Goal: Information Seeking & Learning: Learn about a topic

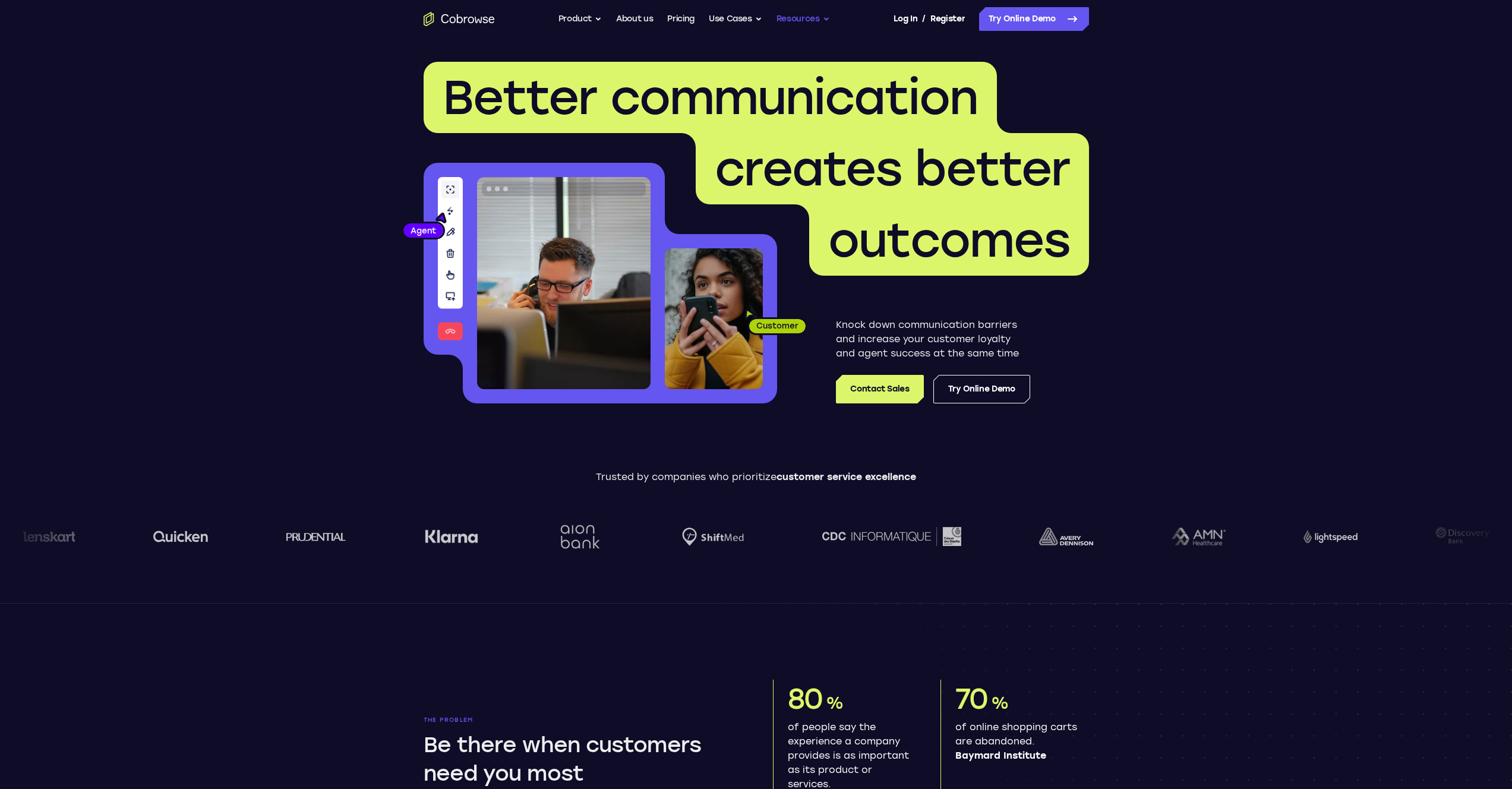
click at [828, 23] on button "Resources" at bounding box center [803, 19] width 53 height 24
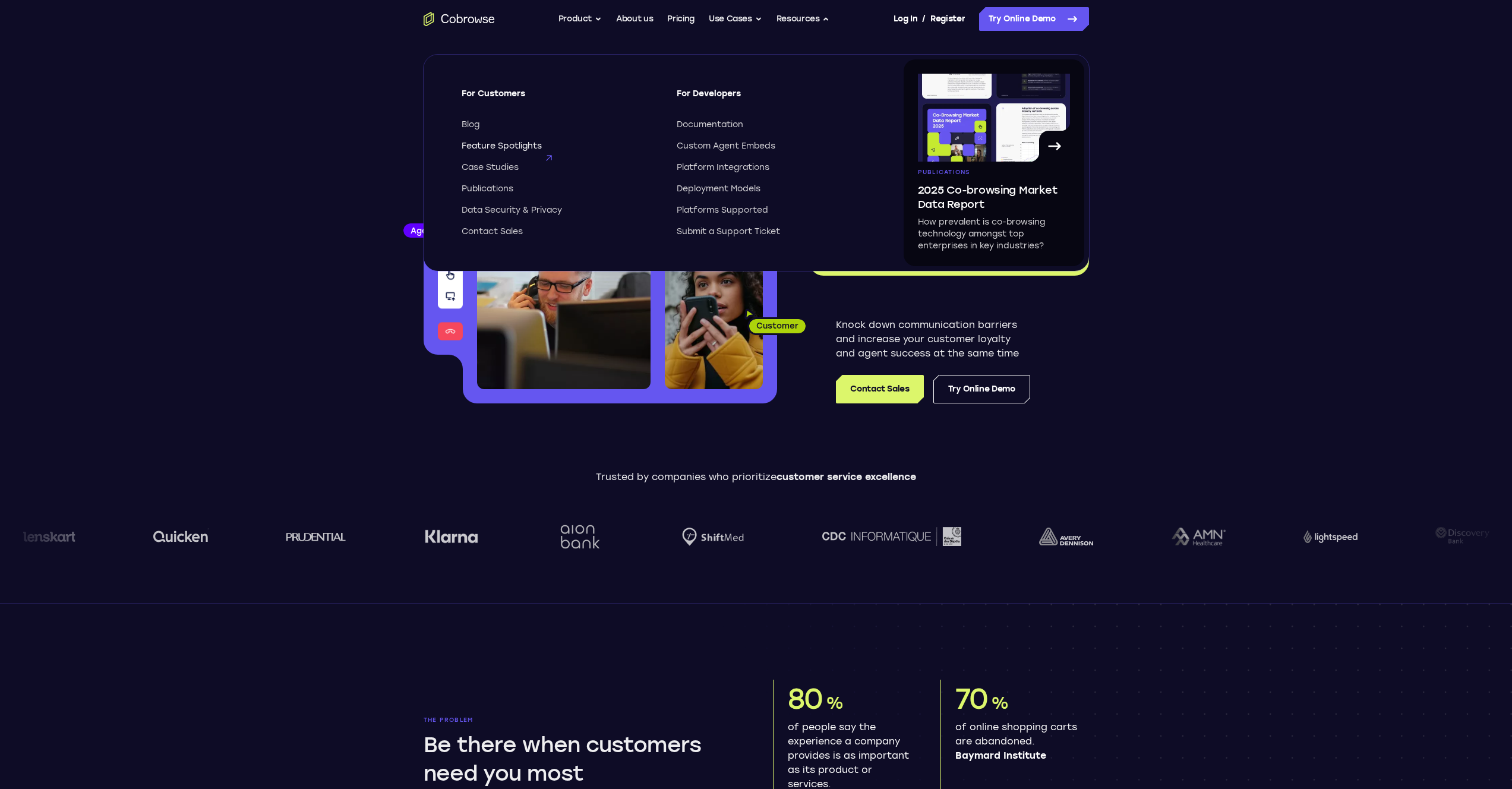
click at [524, 145] on span "Feature Spotlights" at bounding box center [501, 146] width 80 height 12
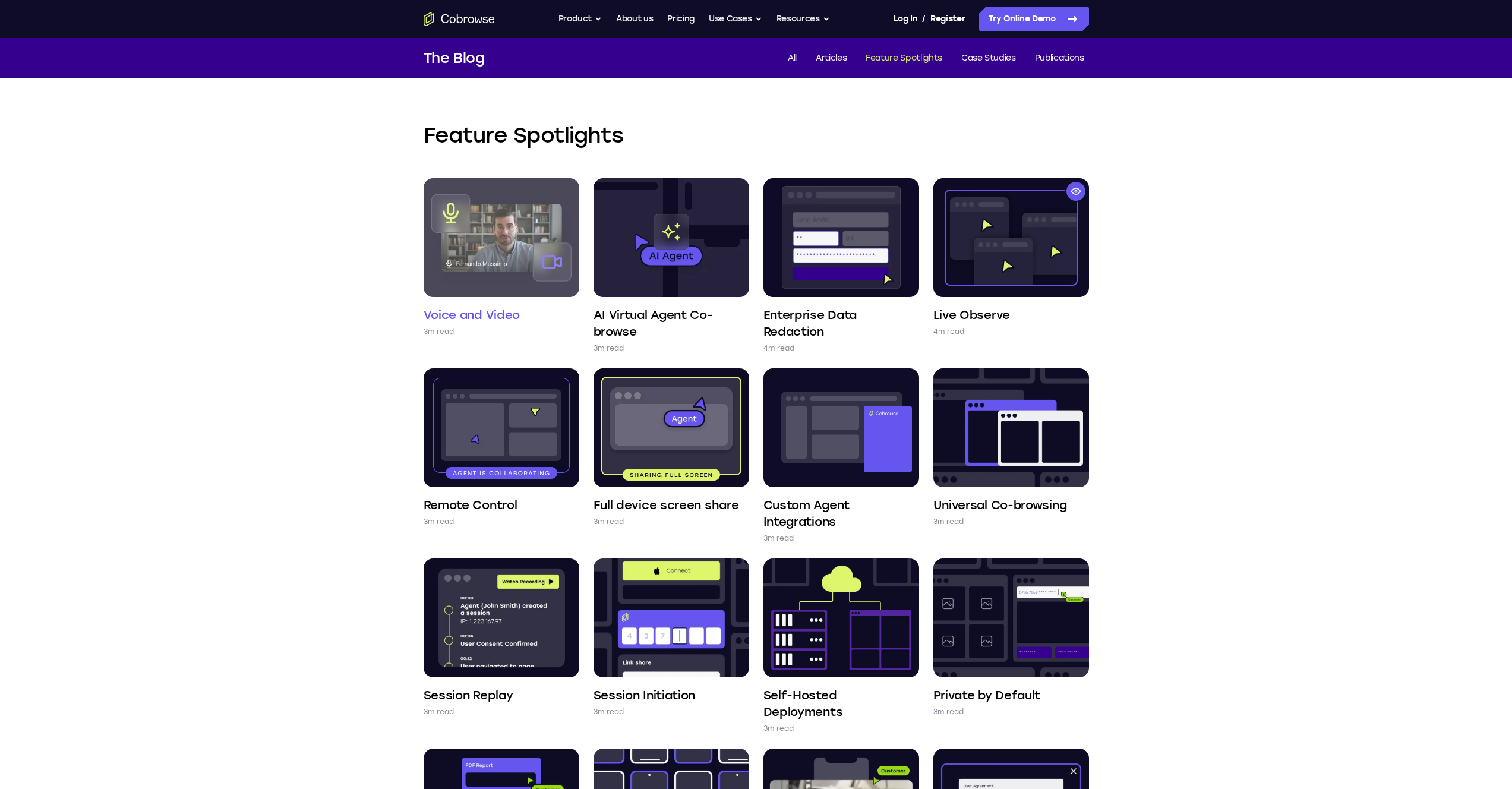
click at [484, 317] on h4 "Voice and Video" at bounding box center [472, 315] width 97 height 17
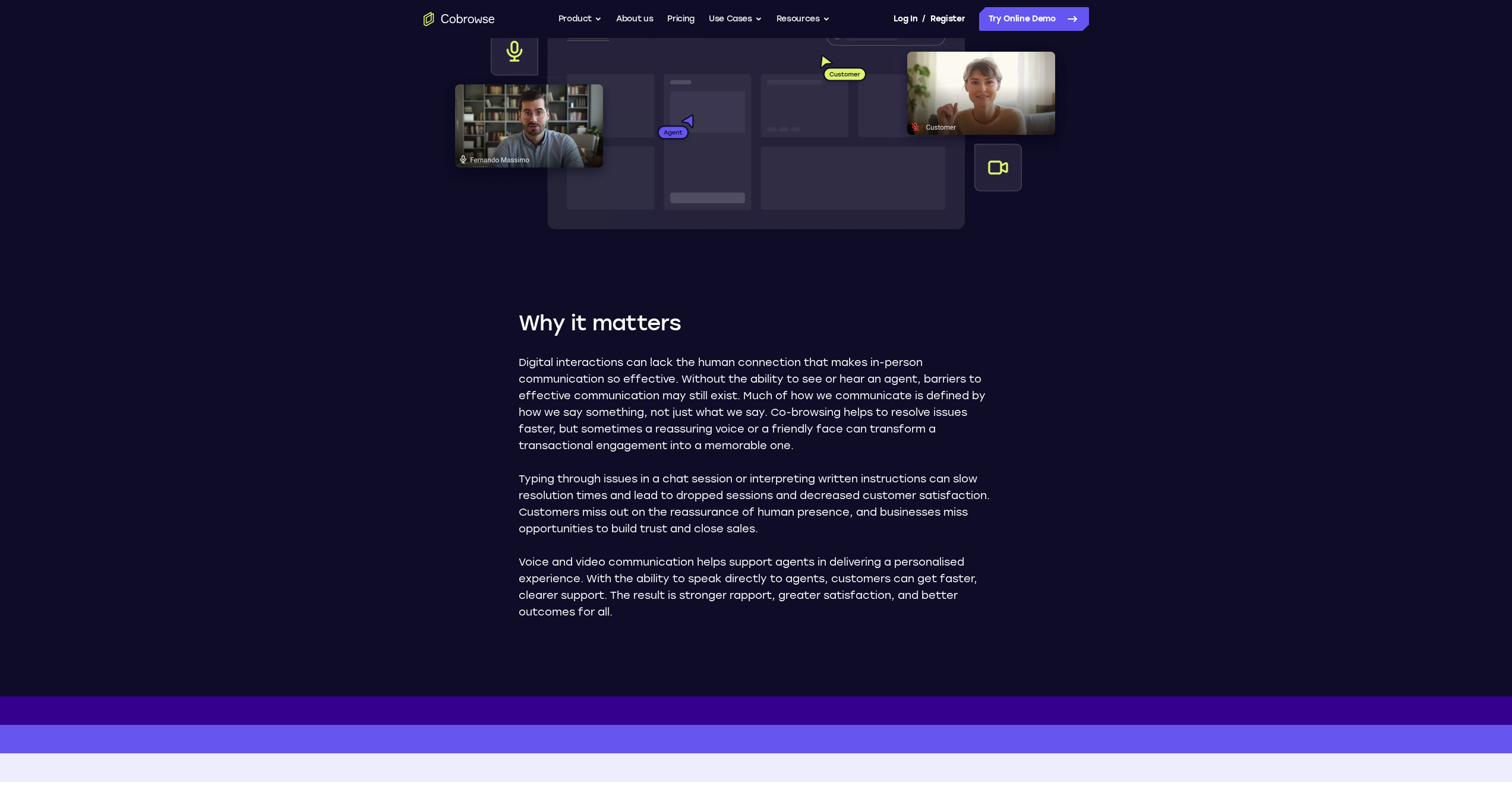
scroll to position [517, 0]
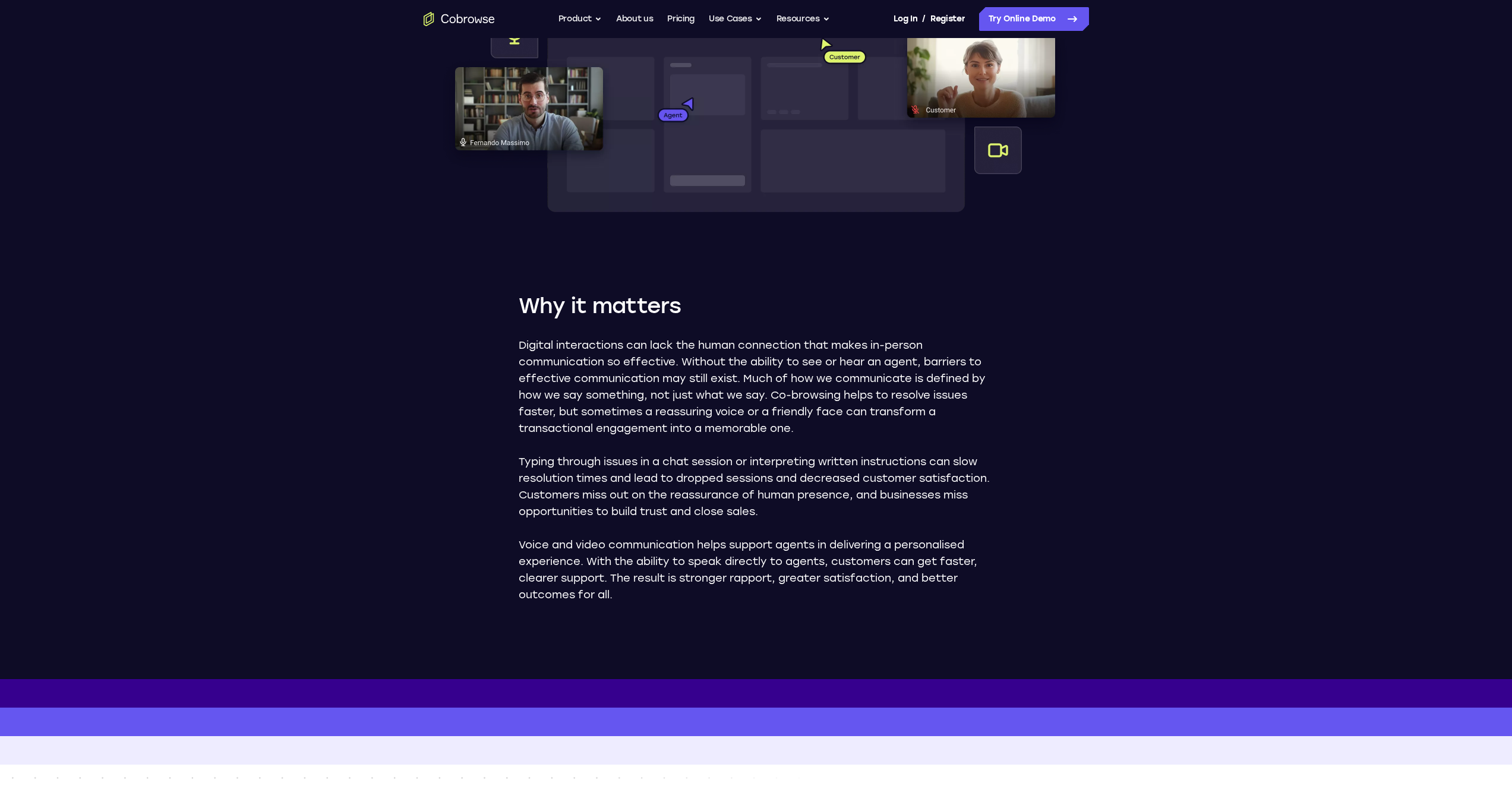
click at [728, 444] on div "Digital interactions can lack the human connection that makes in-person communi…" at bounding box center [756, 470] width 475 height 266
click at [718, 428] on p "Digital interactions can lack the human connection that makes in-person communi…" at bounding box center [756, 386] width 475 height 100
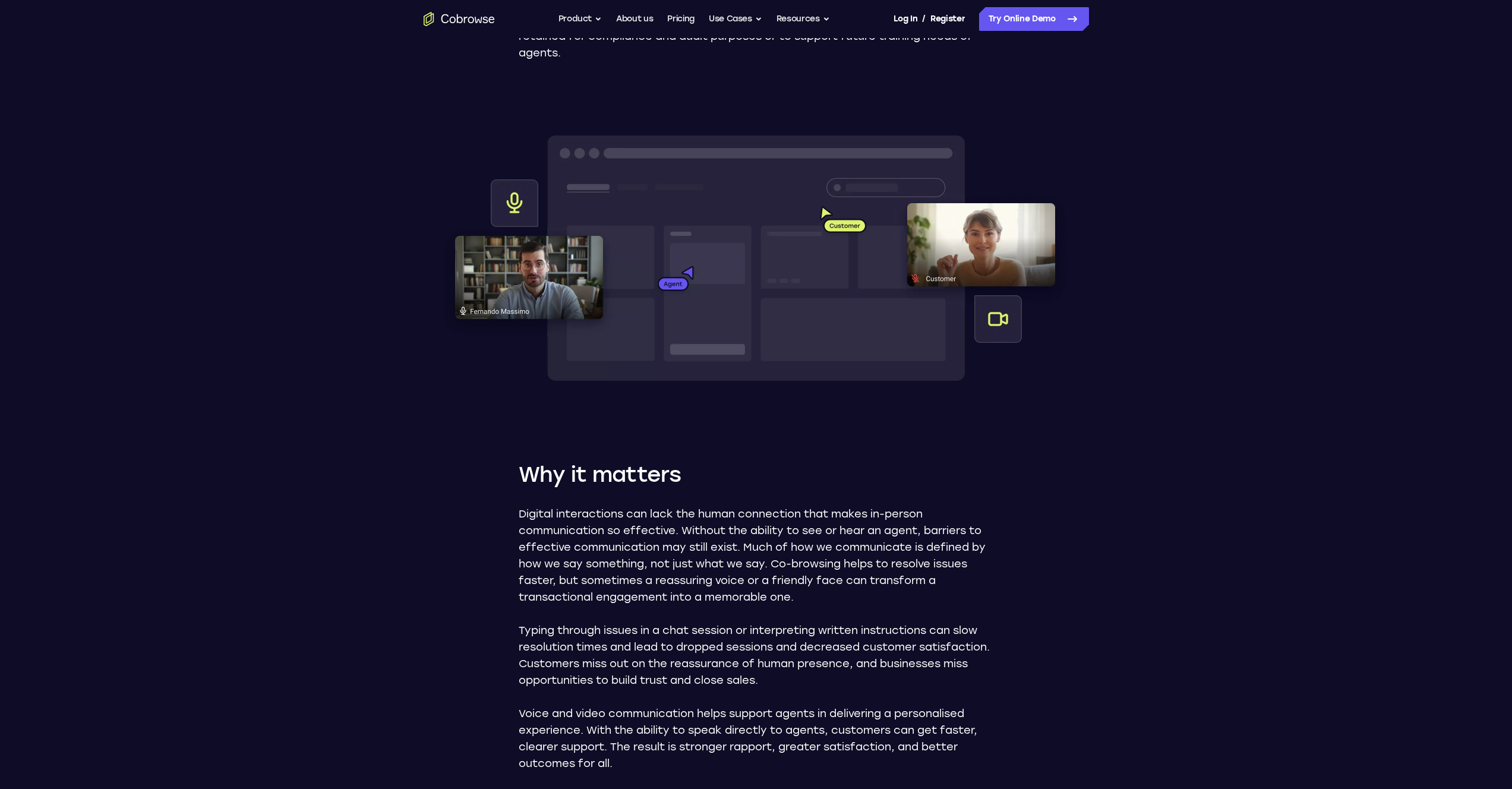
scroll to position [0, 0]
